Goal: Task Accomplishment & Management: Complete application form

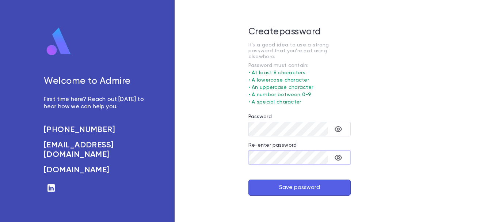
click at [262, 185] on button "Save password" at bounding box center [299, 187] width 102 height 16
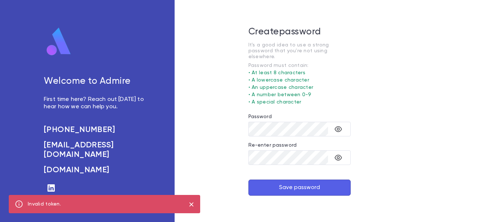
click at [334, 182] on button "Save password" at bounding box center [299, 187] width 102 height 16
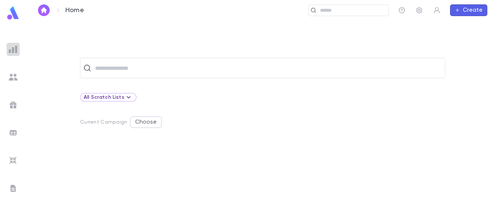
click at [12, 49] on img at bounding box center [13, 49] width 9 height 9
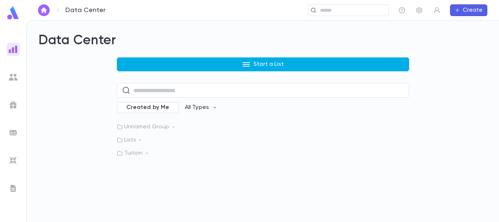
click at [197, 62] on button "Start a List" at bounding box center [263, 64] width 292 height 14
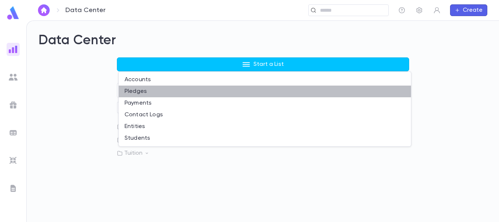
click at [144, 91] on li "Pledges" at bounding box center [265, 91] width 292 height 12
